Goal: Contribute content: Add original content to the website for others to see

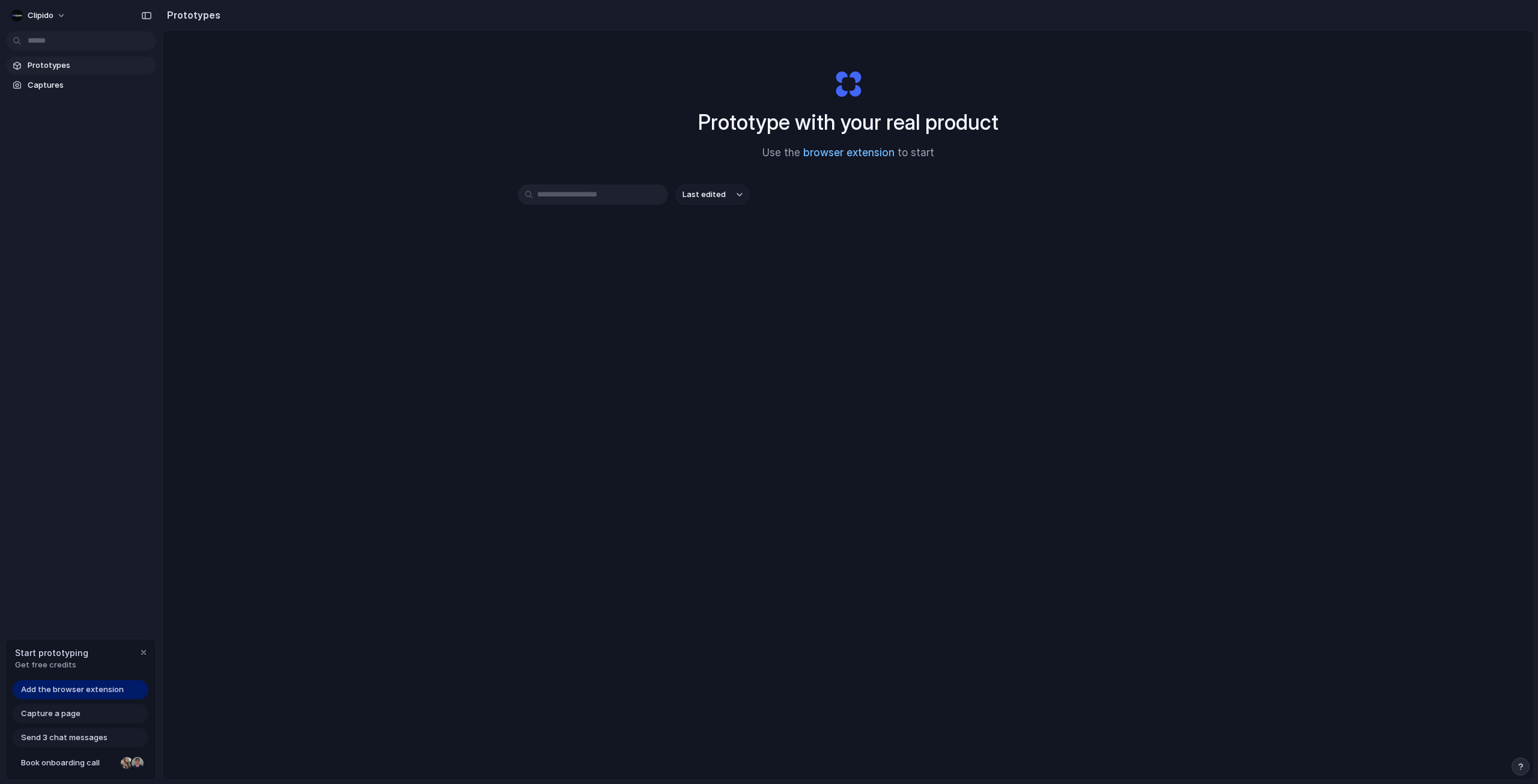
click at [822, 152] on link "browser extension" at bounding box center [848, 152] width 91 height 12
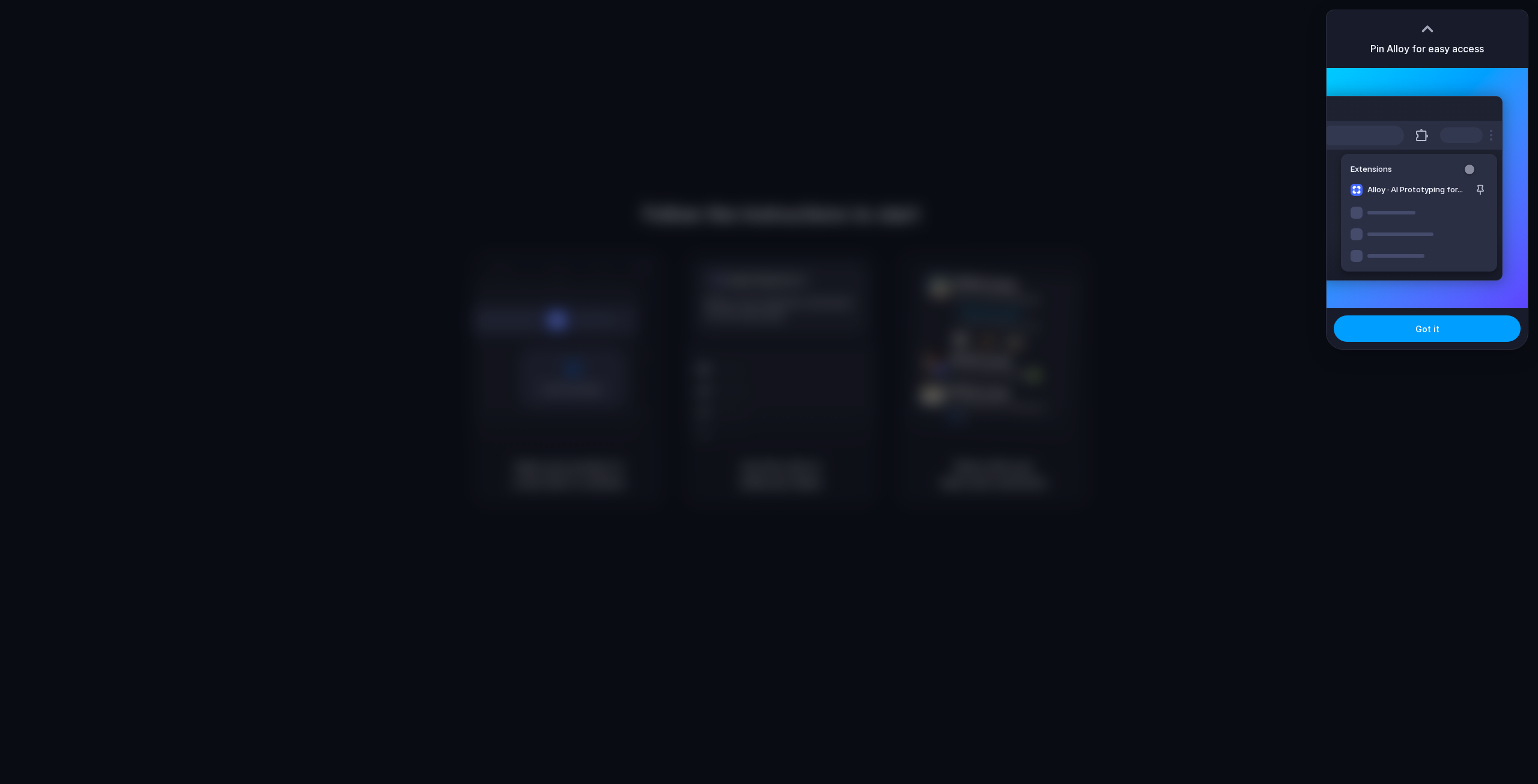
click at [1395, 330] on button "Got it" at bounding box center [1427, 328] width 187 height 26
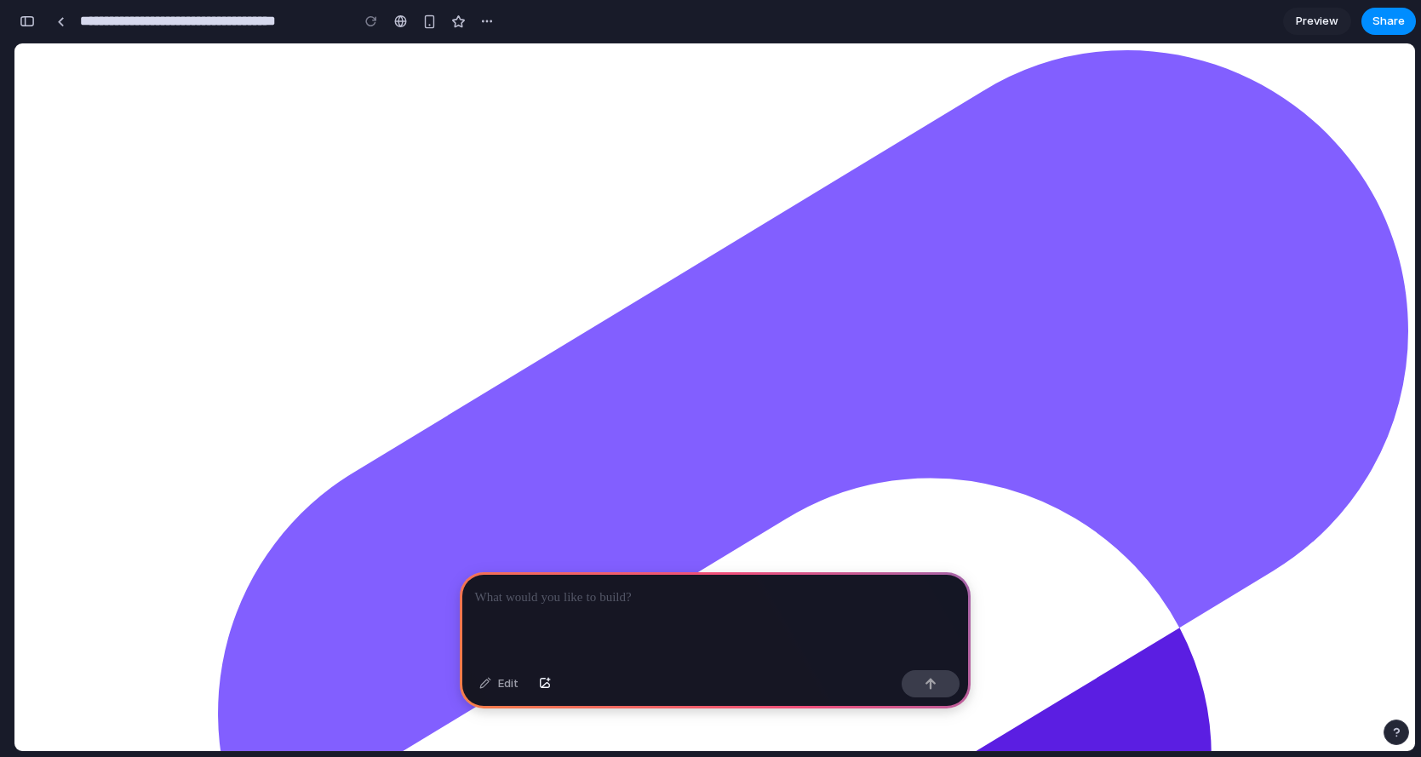
click at [612, 601] on div at bounding box center [715, 617] width 511 height 91
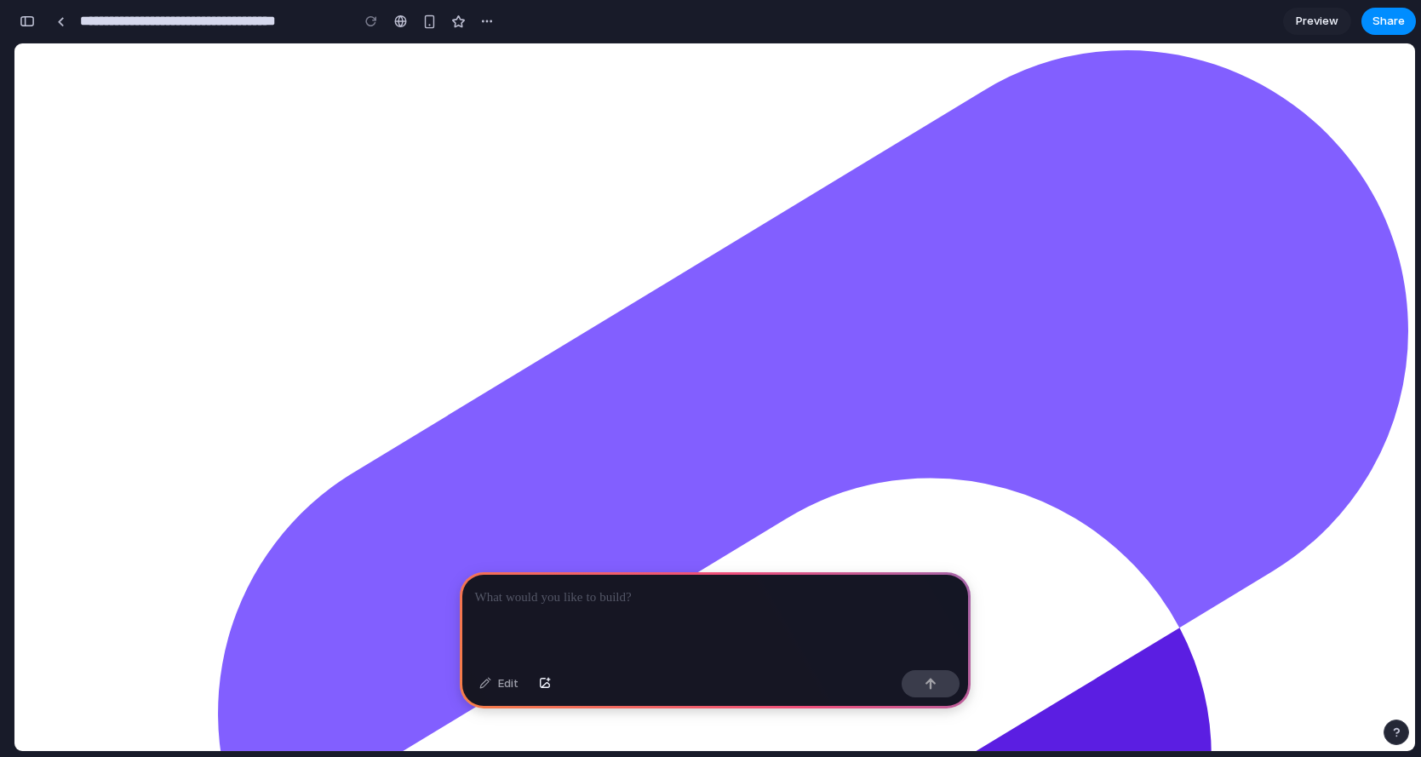
click at [725, 618] on div at bounding box center [715, 617] width 511 height 91
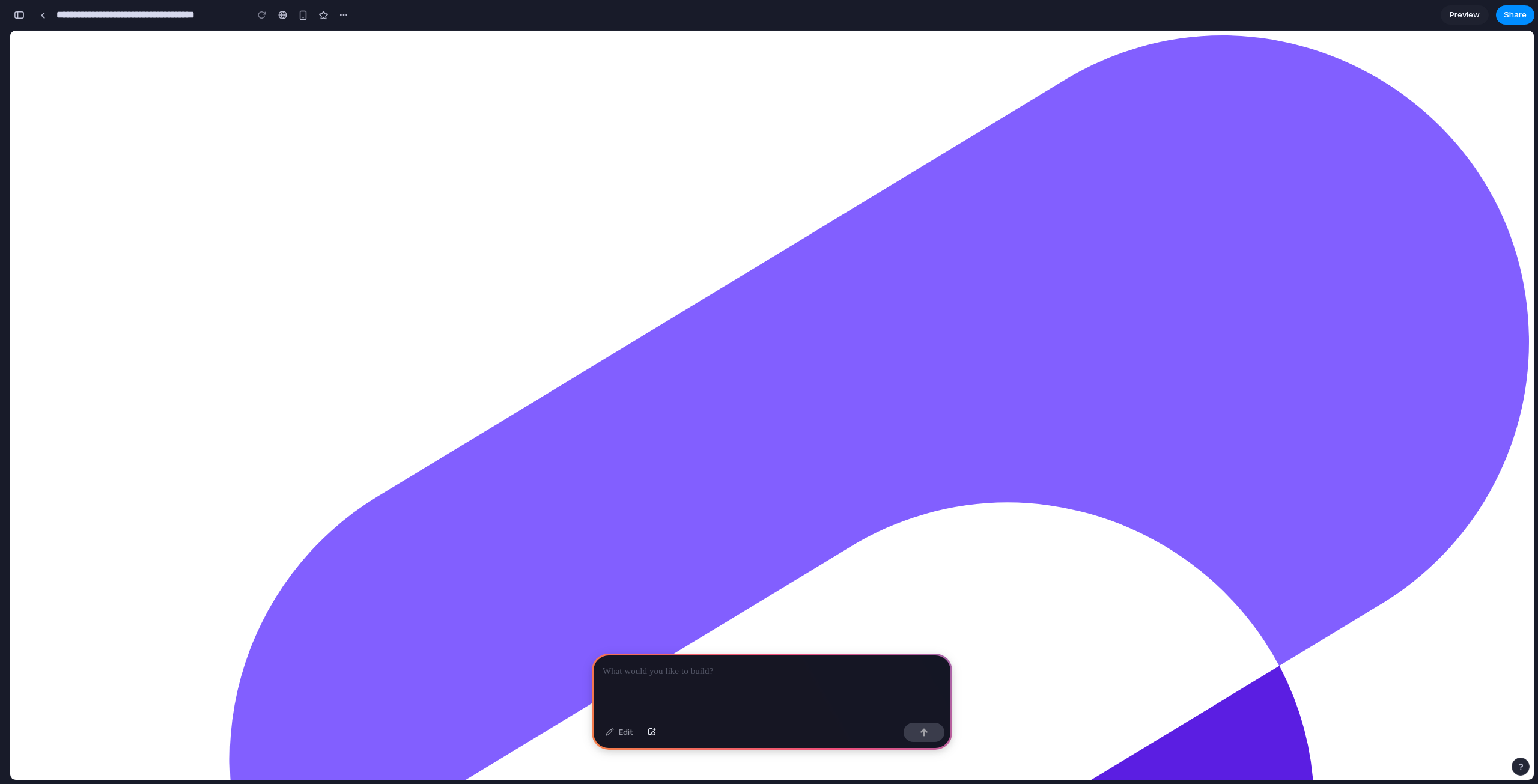
click at [870, 533] on p at bounding box center [772, 671] width 339 height 14
click at [817, 533] on div "**********" at bounding box center [771, 685] width 361 height 64
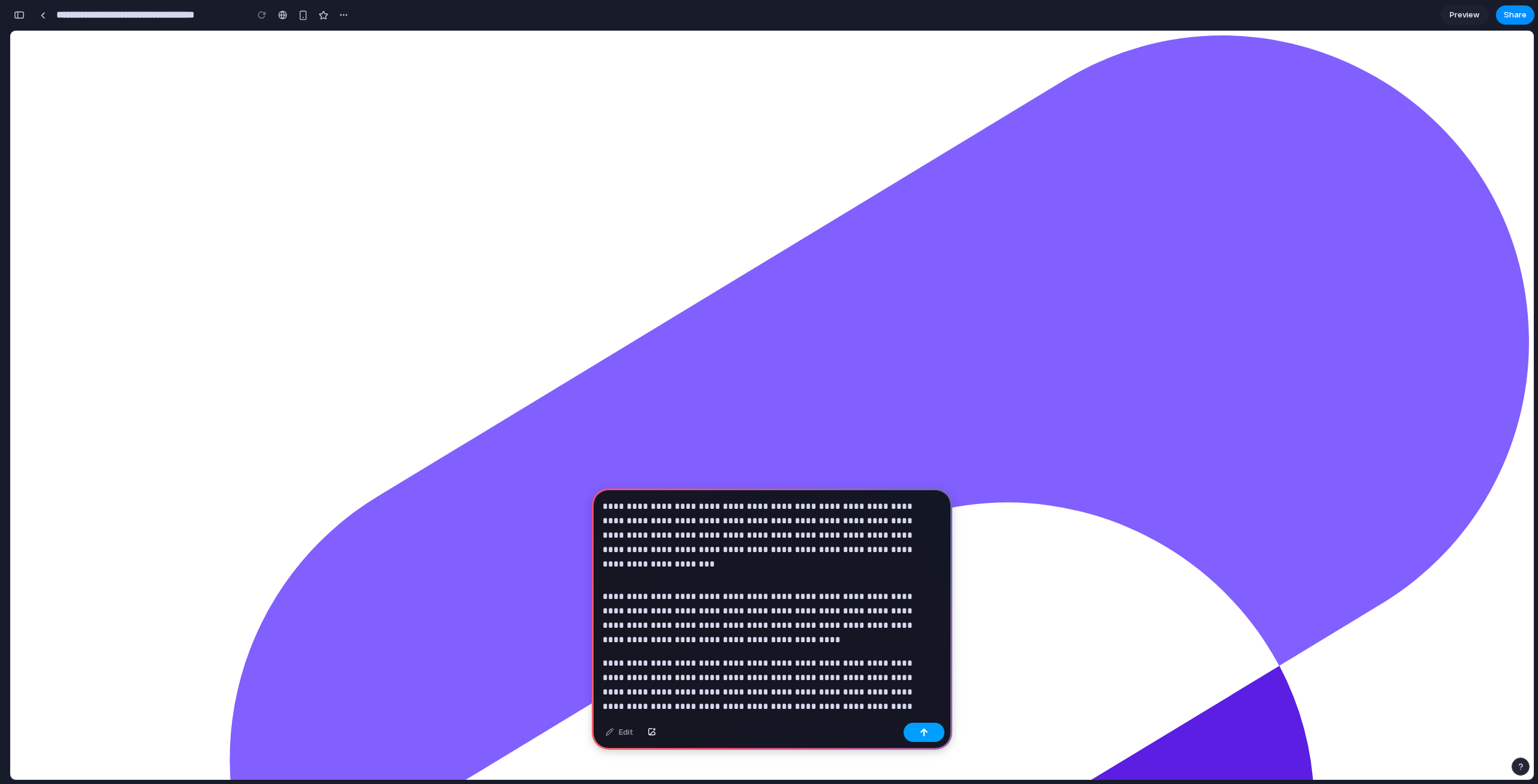
click at [935, 533] on button "button" at bounding box center [924, 732] width 41 height 19
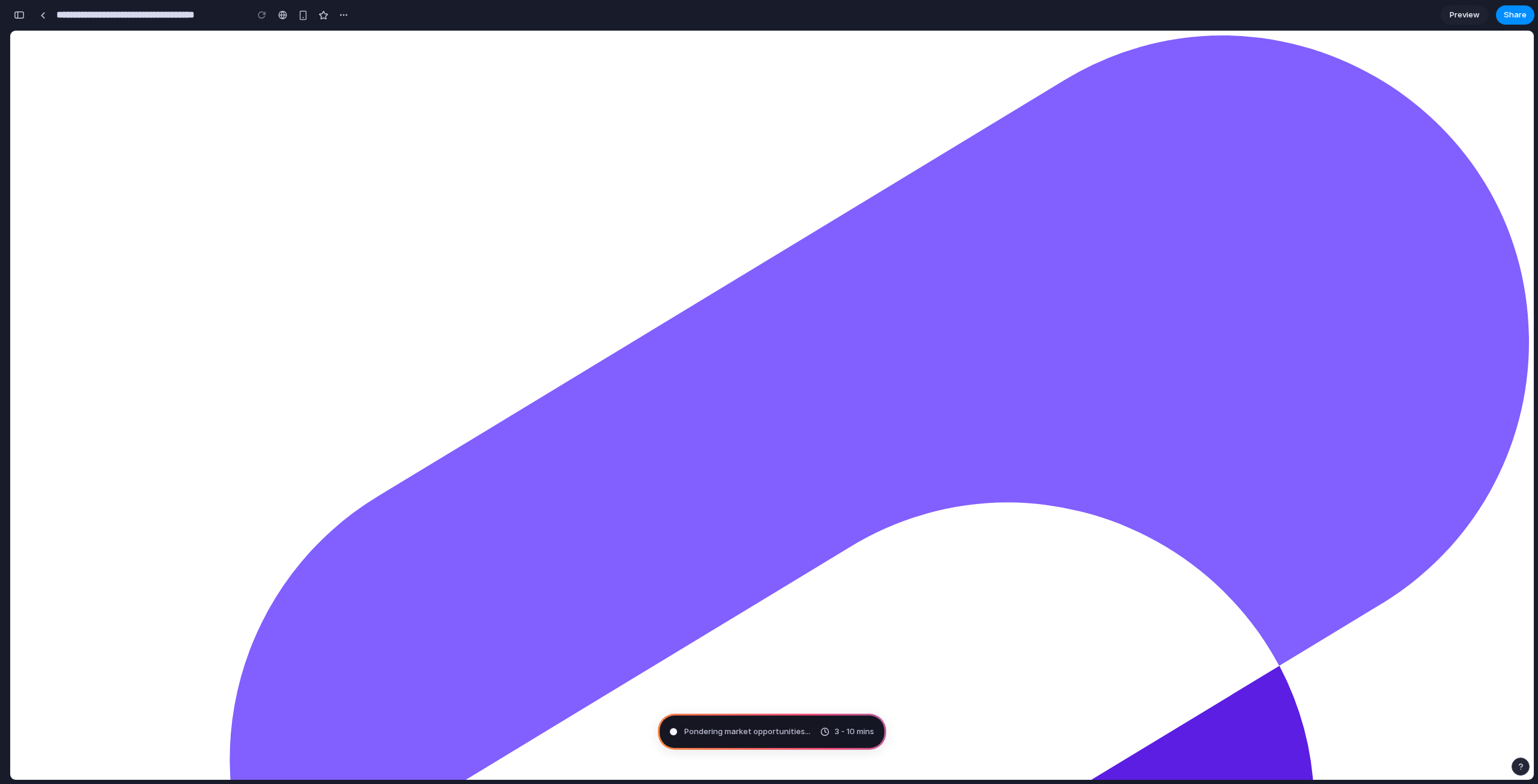
type input "**********"
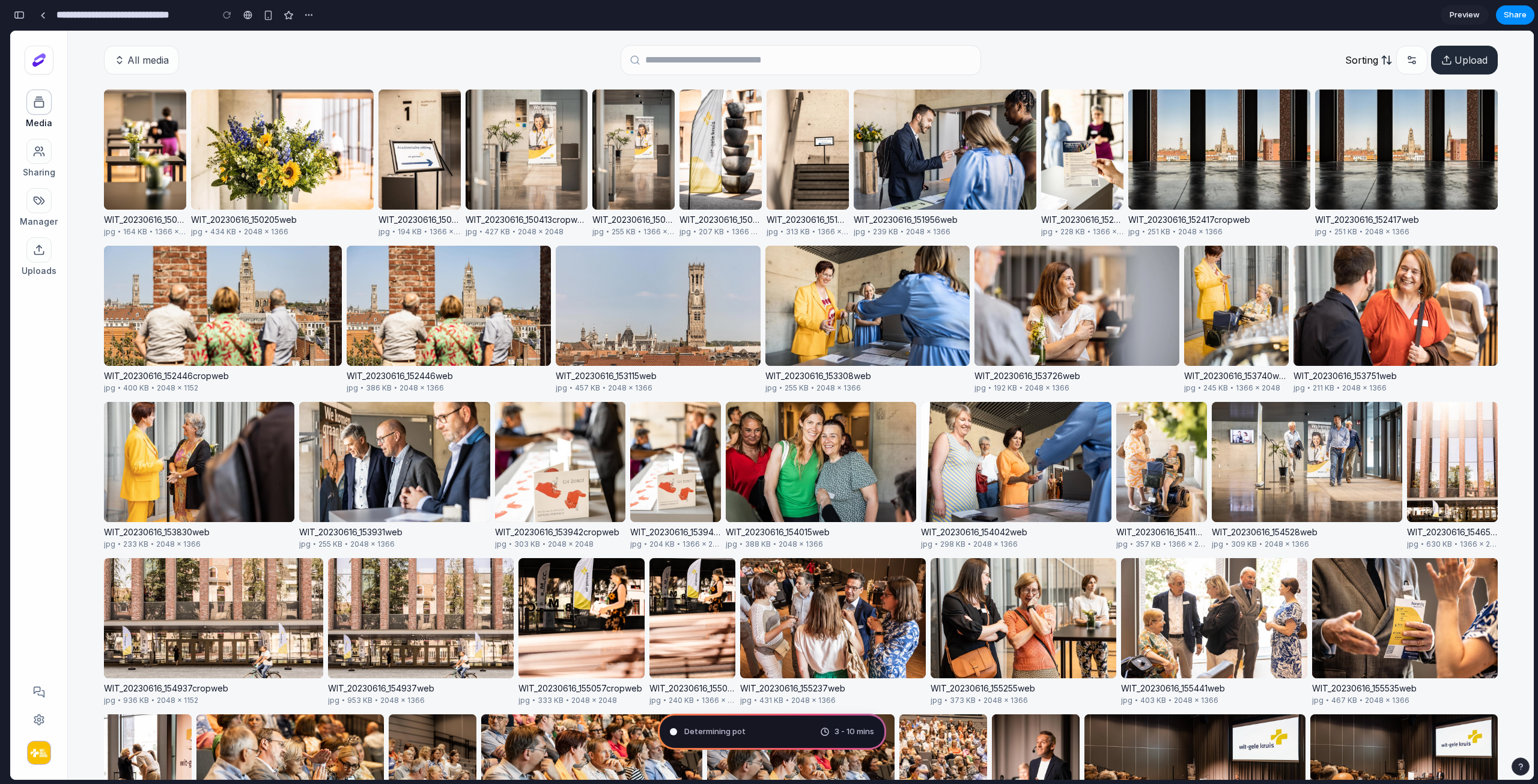
click at [772, 533] on div "Determining pot 3 - 10 mins" at bounding box center [771, 731] width 228 height 36
click at [829, 533] on div "3 - 10 mins" at bounding box center [847, 731] width 54 height 12
click at [24, 16] on div "button" at bounding box center [19, 15] width 11 height 8
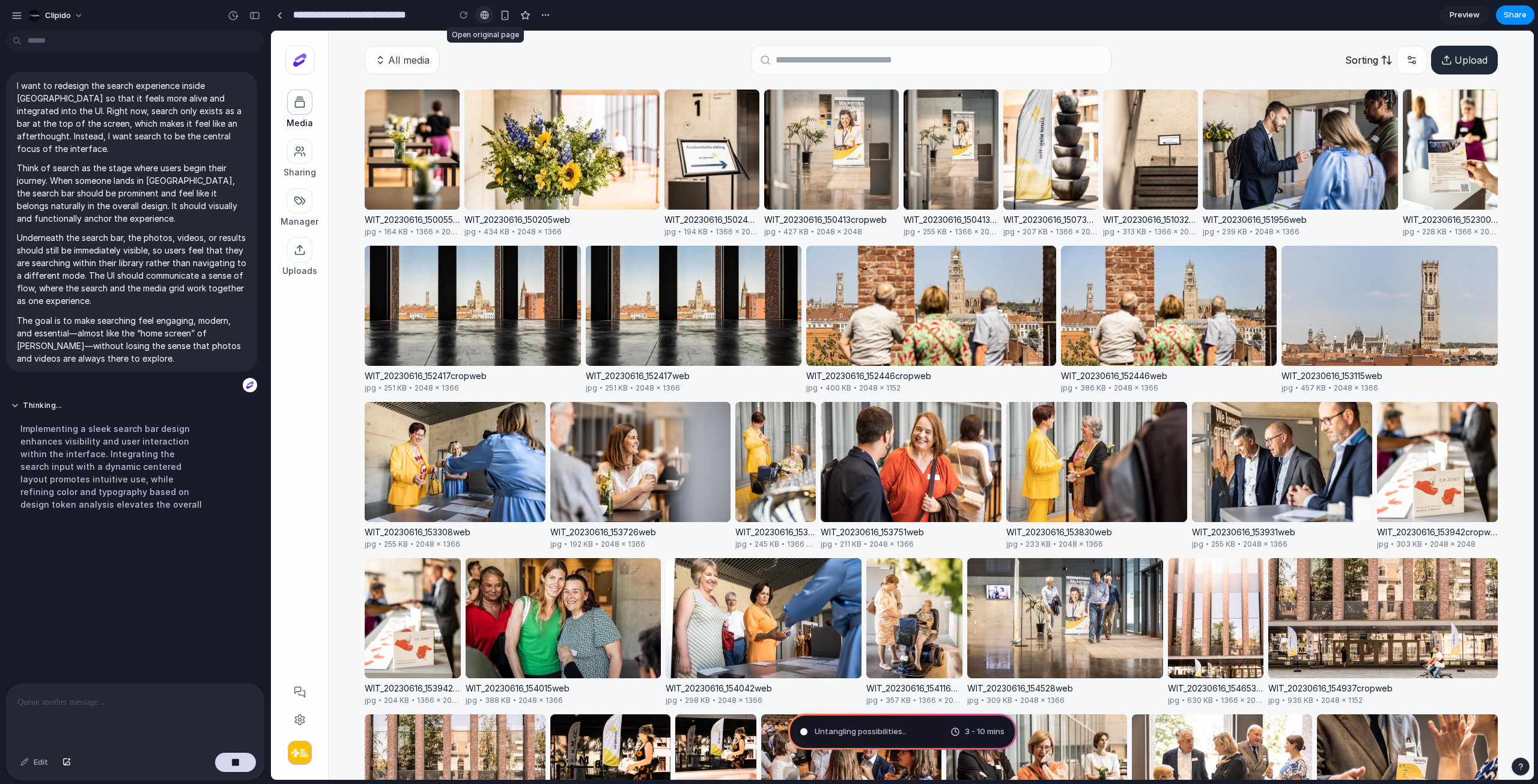
click at [486, 16] on div at bounding box center [484, 15] width 9 height 10
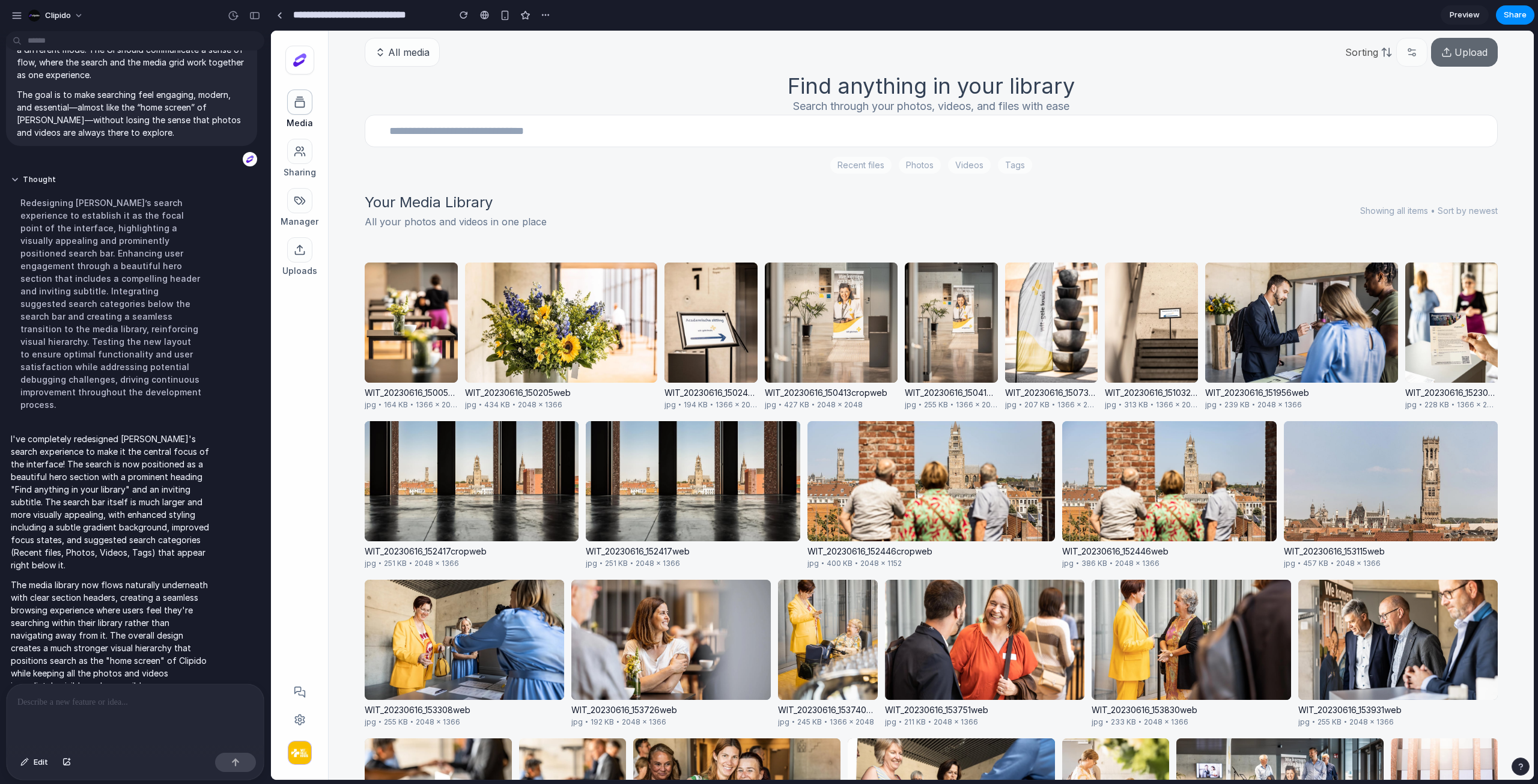
click at [797, 123] on input at bounding box center [931, 131] width 1133 height 32
click at [786, 135] on input at bounding box center [931, 131] width 1133 height 32
click at [906, 171] on span "Photos" at bounding box center [920, 165] width 42 height 17
click at [870, 160] on span "Recent files" at bounding box center [860, 165] width 61 height 17
click at [920, 164] on span "Photos" at bounding box center [920, 165] width 42 height 17
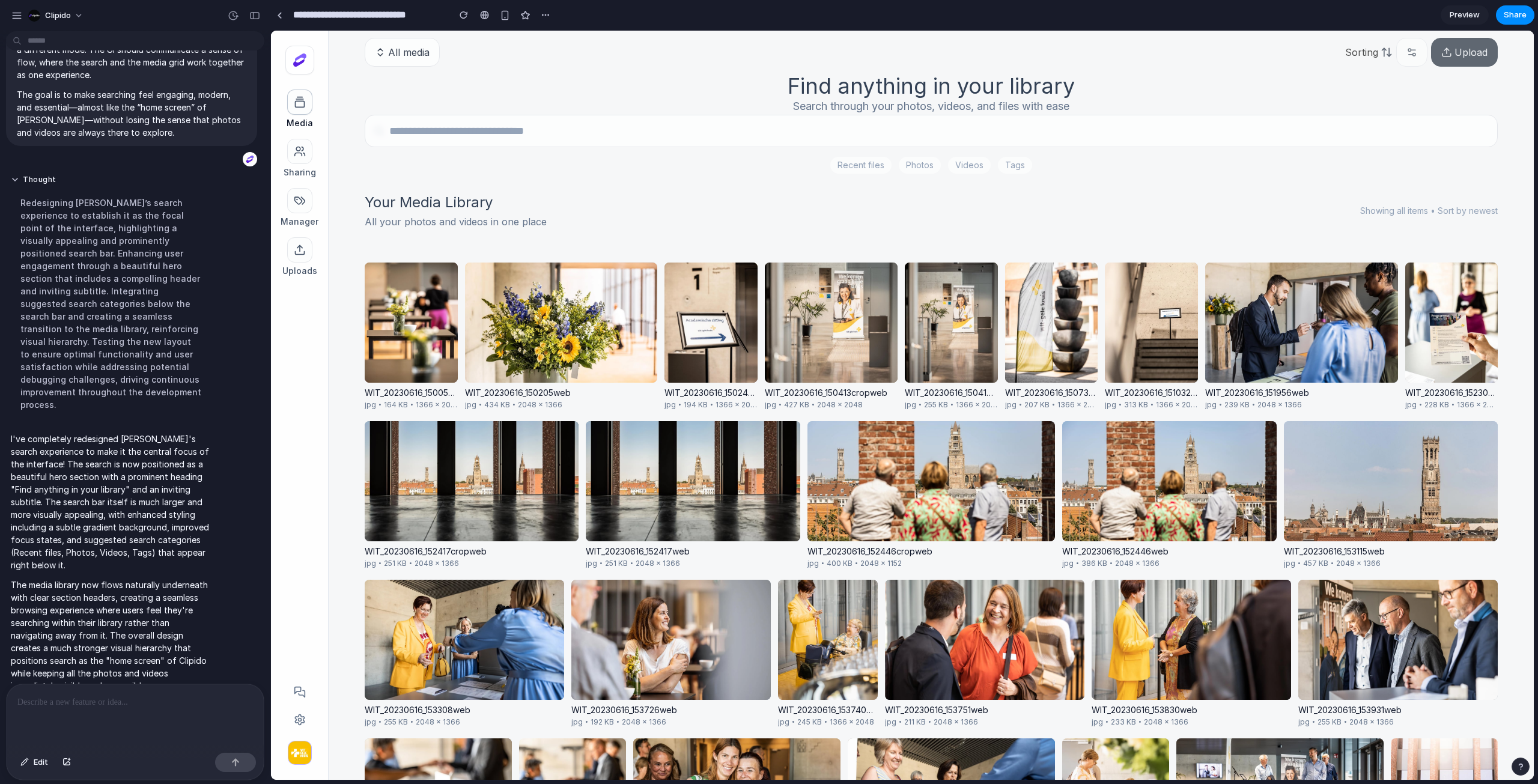
click at [966, 164] on span "Videos" at bounding box center [969, 165] width 42 height 17
click at [1002, 42] on button "Upload" at bounding box center [1465, 52] width 66 height 29
click at [1002, 47] on button "button" at bounding box center [1412, 52] width 31 height 29
click at [870, 153] on div "Recent files Photos Videos Tags" at bounding box center [931, 144] width 1133 height 59
click at [875, 138] on input at bounding box center [931, 131] width 1133 height 32
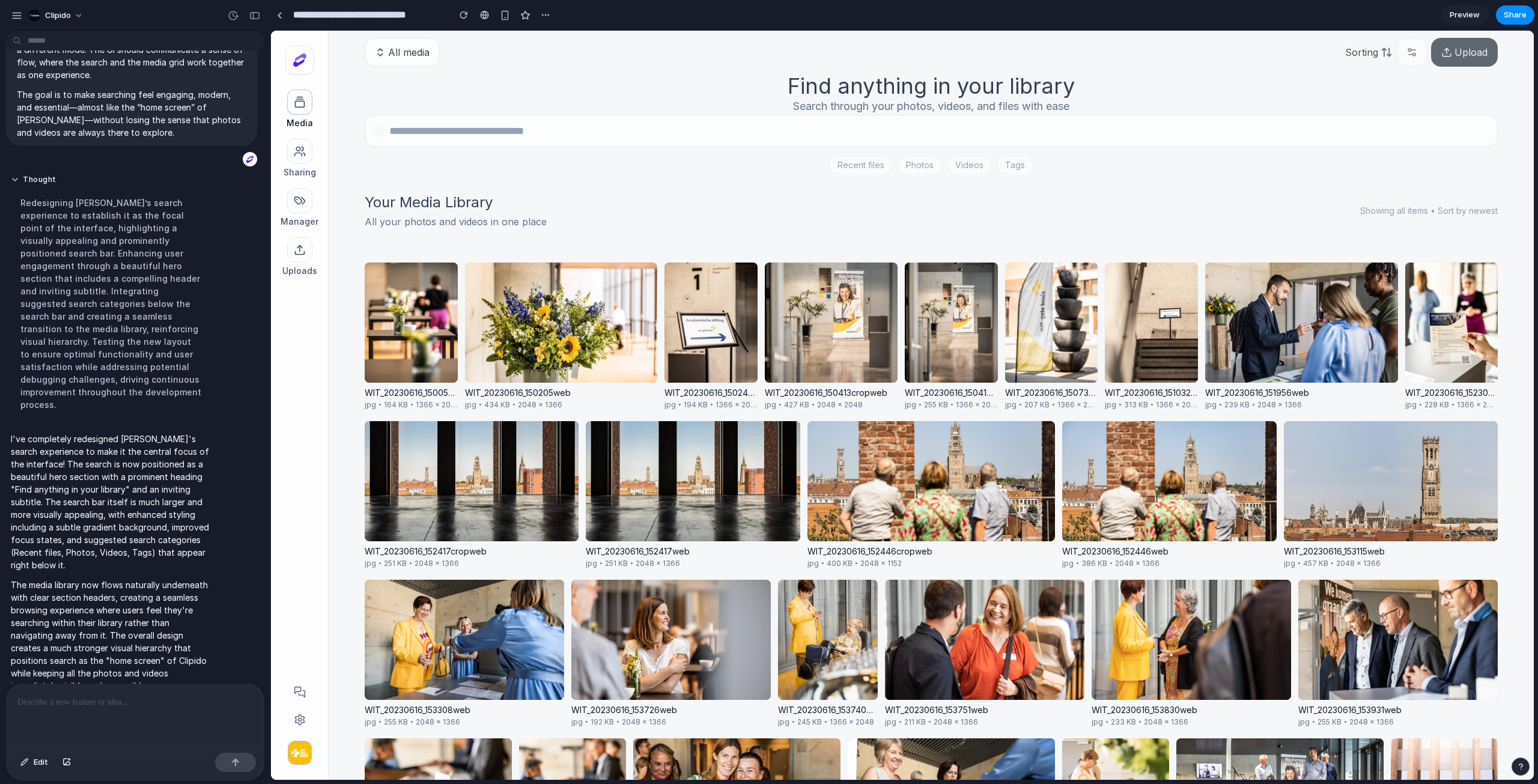
click at [826, 217] on div "Your Media Library All your photos and videos in one place Showing all items • …" at bounding box center [931, 211] width 1133 height 75
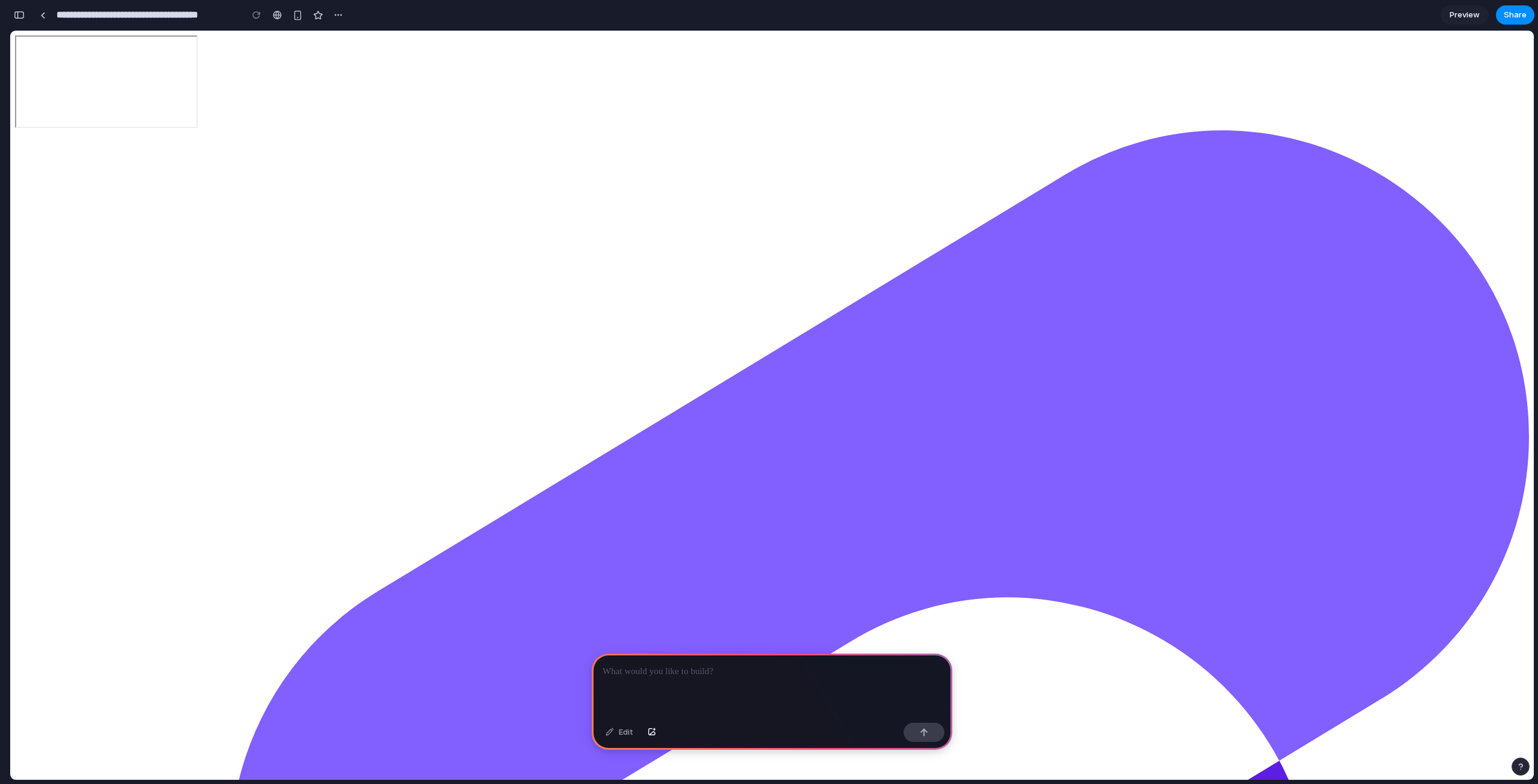
drag, startPoint x: 722, startPoint y: 116, endPoint x: 793, endPoint y: 72, distance: 83.5
click at [793, 72] on div at bounding box center [771, 83] width 1514 height 95
click at [808, 670] on p at bounding box center [772, 671] width 339 height 14
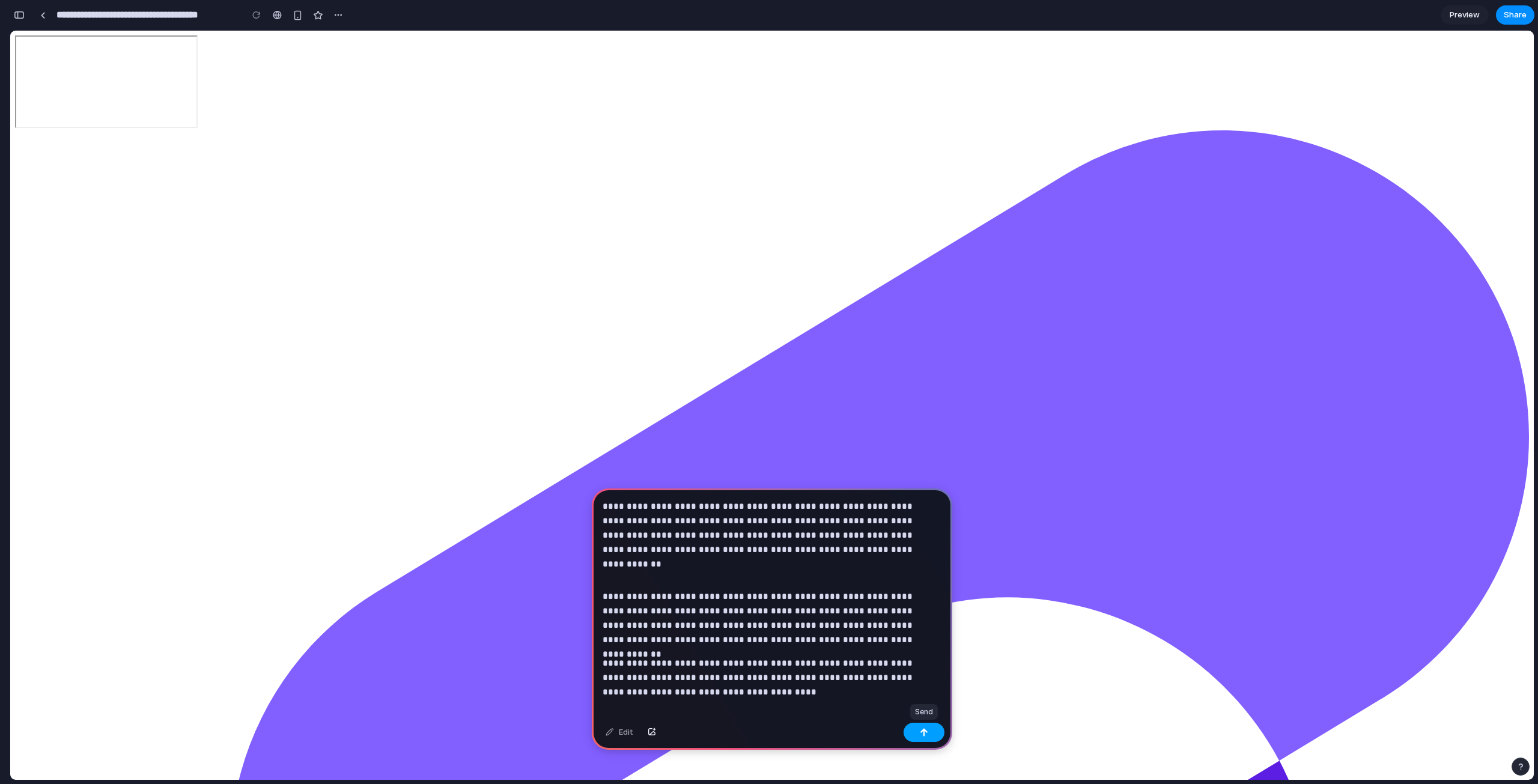
click at [913, 728] on button "button" at bounding box center [924, 732] width 41 height 19
